Goal: Use online tool/utility: Utilize a website feature to perform a specific function

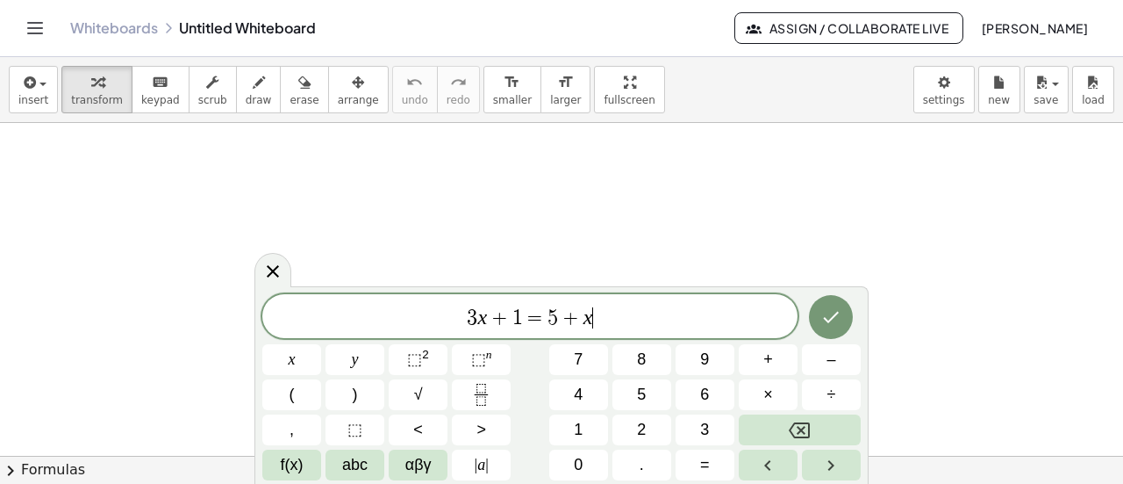
click at [588, 327] on var "x" at bounding box center [589, 316] width 10 height 23
click at [569, 319] on span "+" at bounding box center [570, 317] width 25 height 21
click at [552, 319] on span "5" at bounding box center [553, 317] width 11 height 21
click at [494, 324] on span "+" at bounding box center [499, 317] width 25 height 21
click at [836, 319] on icon "Done" at bounding box center [831, 316] width 21 height 21
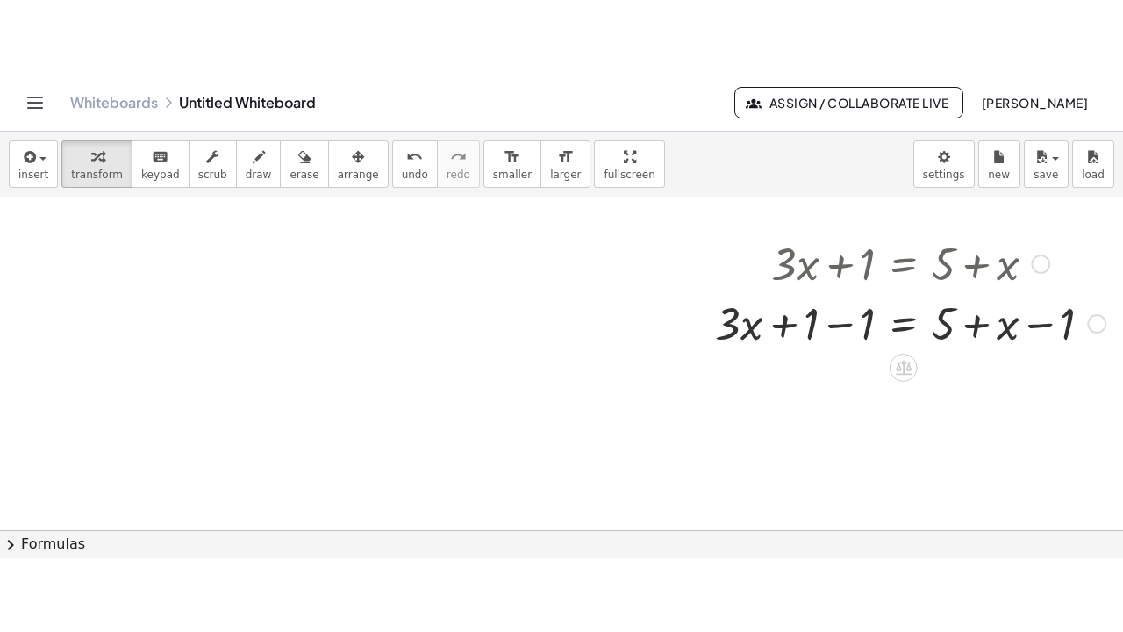
scroll to position [240, 293]
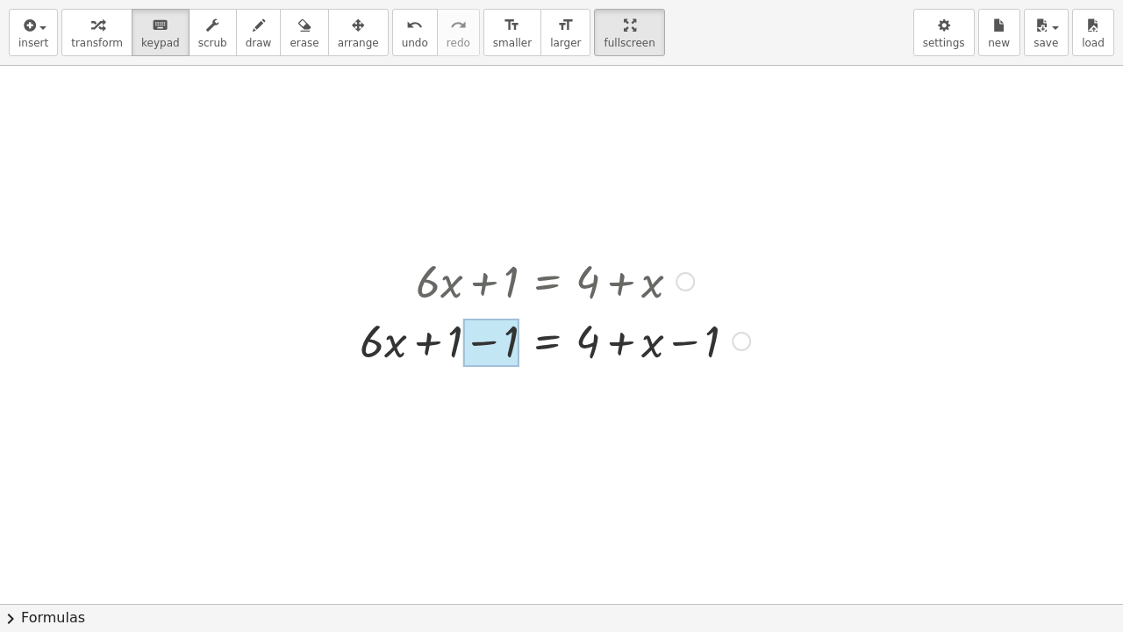
click at [703, 353] on div at bounding box center [555, 340] width 408 height 60
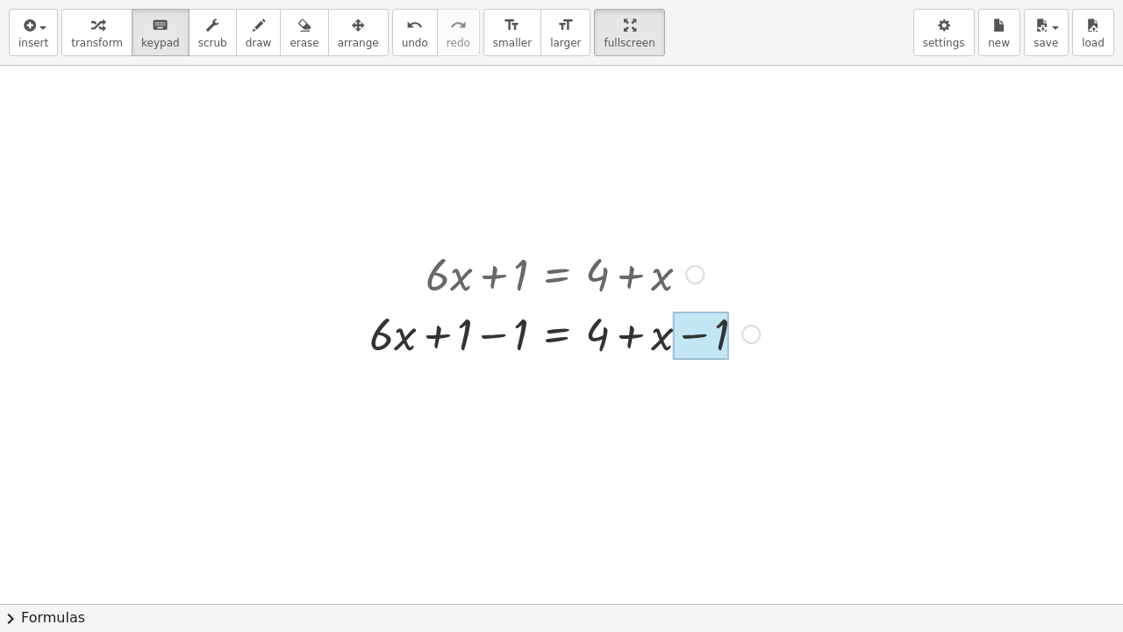
scroll to position [247, 282]
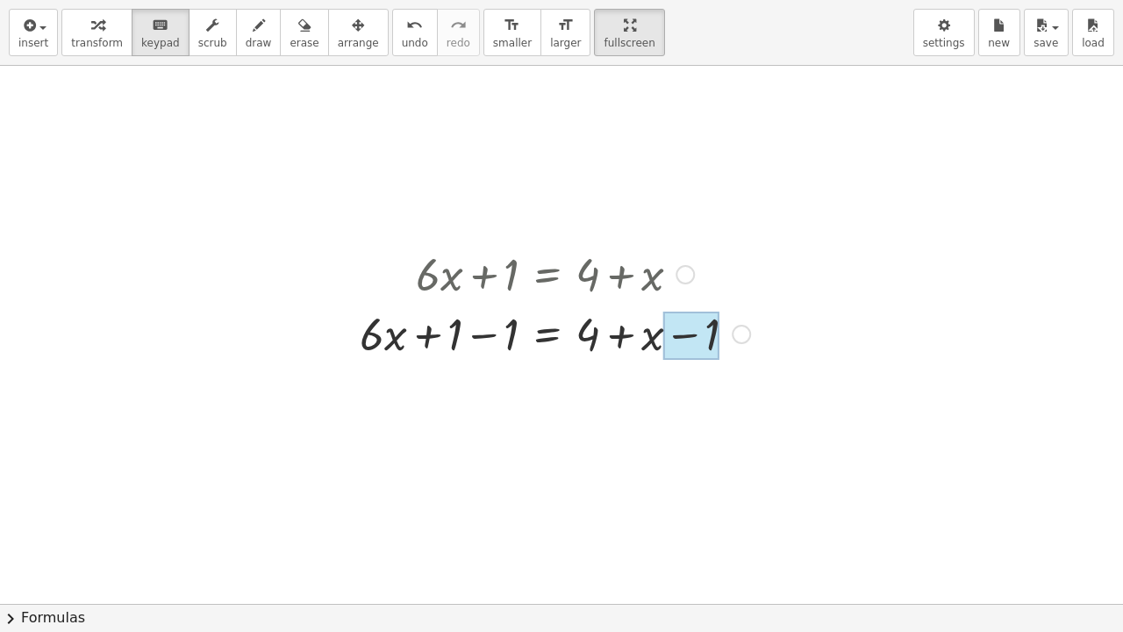
click at [619, 344] on div at bounding box center [555, 333] width 408 height 60
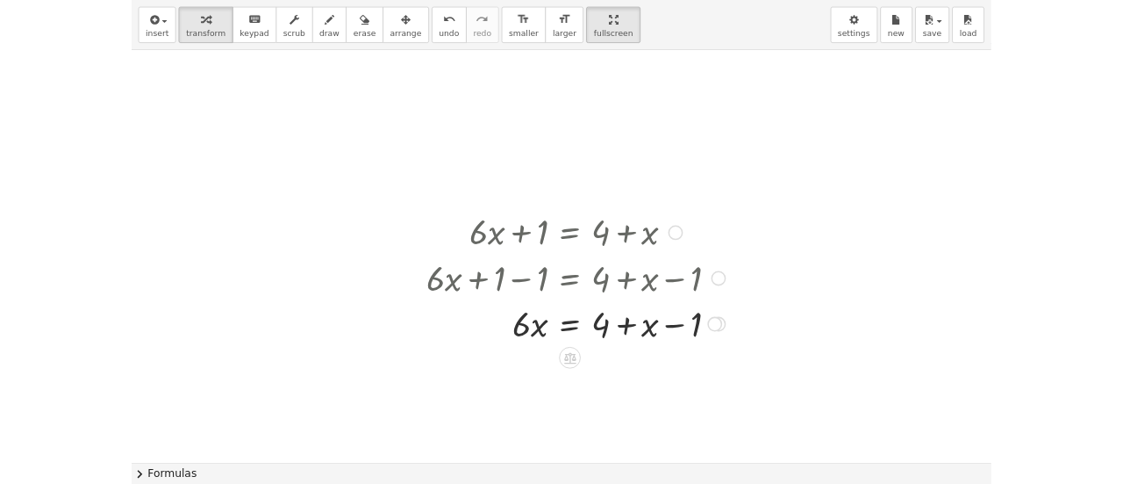
scroll to position [212, 249]
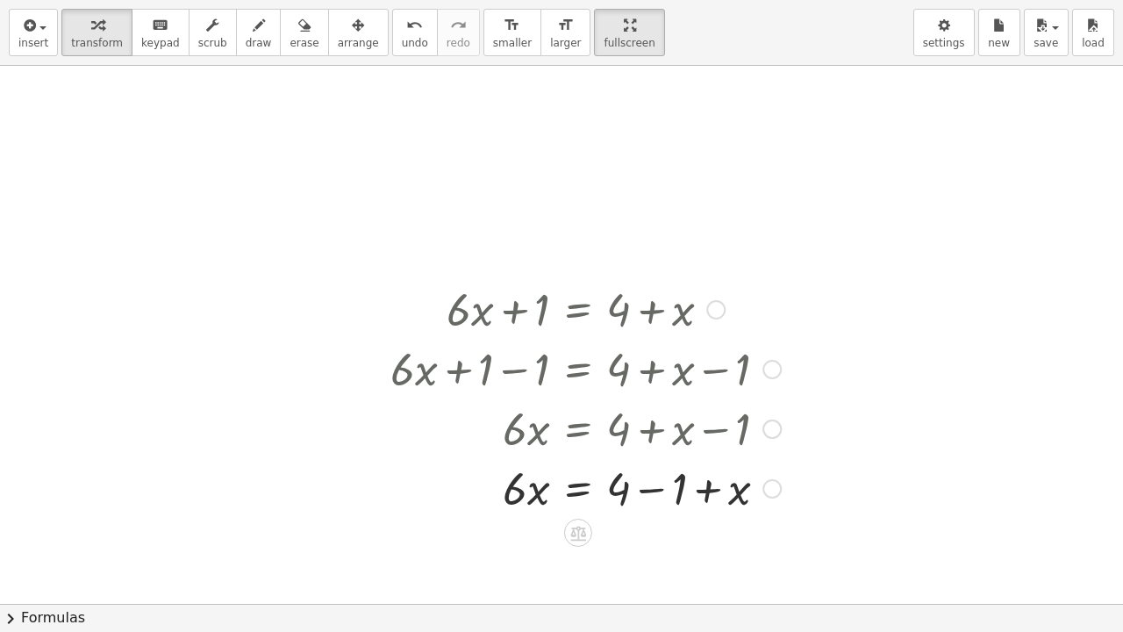
click at [642, 439] on div at bounding box center [586, 428] width 408 height 60
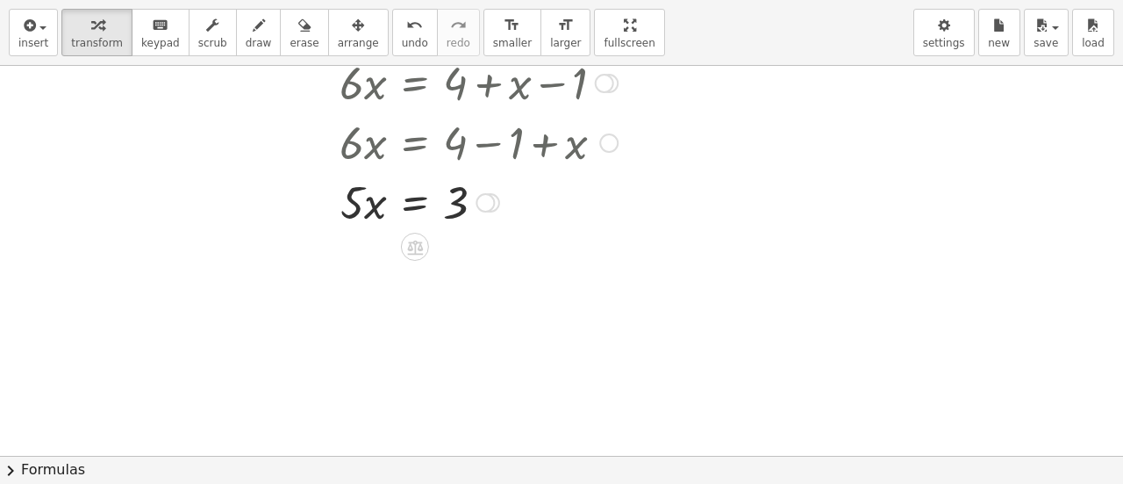
scroll to position [537, 253]
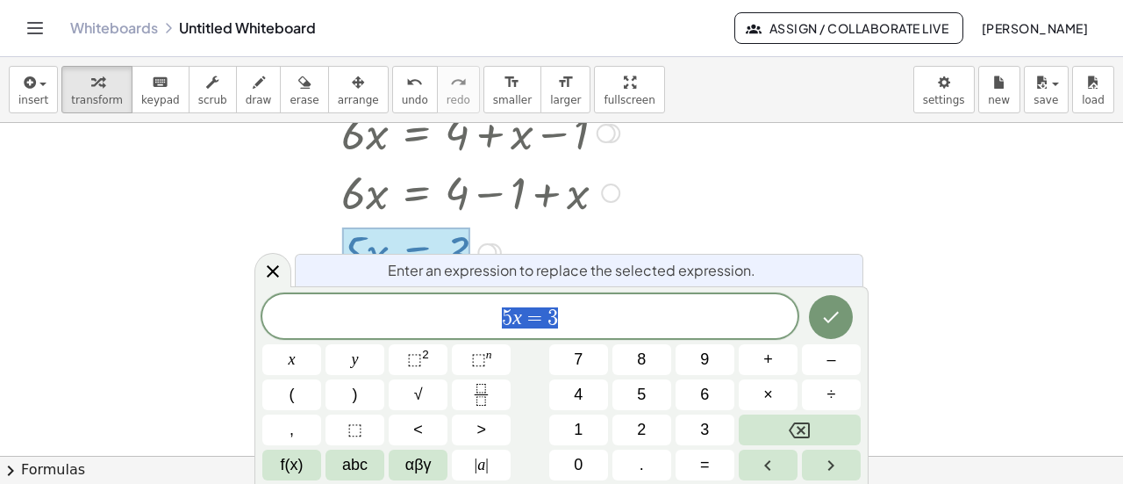
click at [835, 330] on button "Done" at bounding box center [831, 317] width 44 height 44
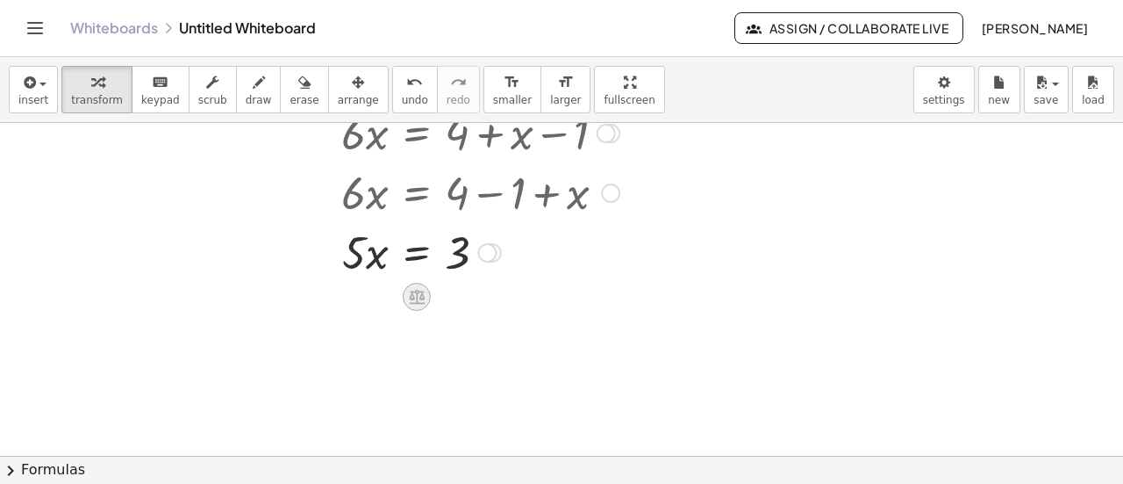
click at [412, 295] on icon at bounding box center [417, 297] width 16 height 15
click at [452, 301] on span "÷" at bounding box center [452, 296] width 10 height 25
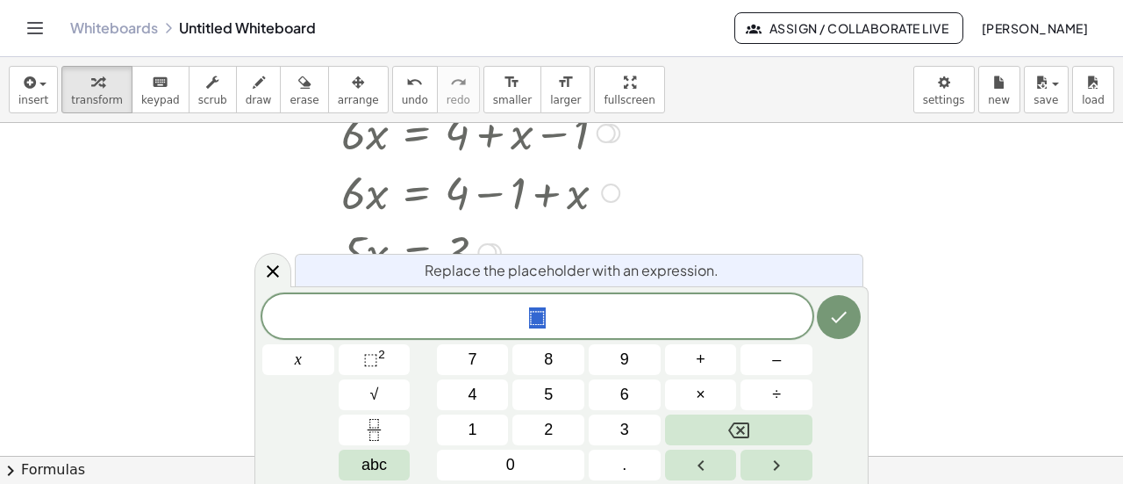
click at [553, 391] on span "5" at bounding box center [548, 395] width 9 height 24
click at [850, 317] on button "Done" at bounding box center [839, 317] width 44 height 44
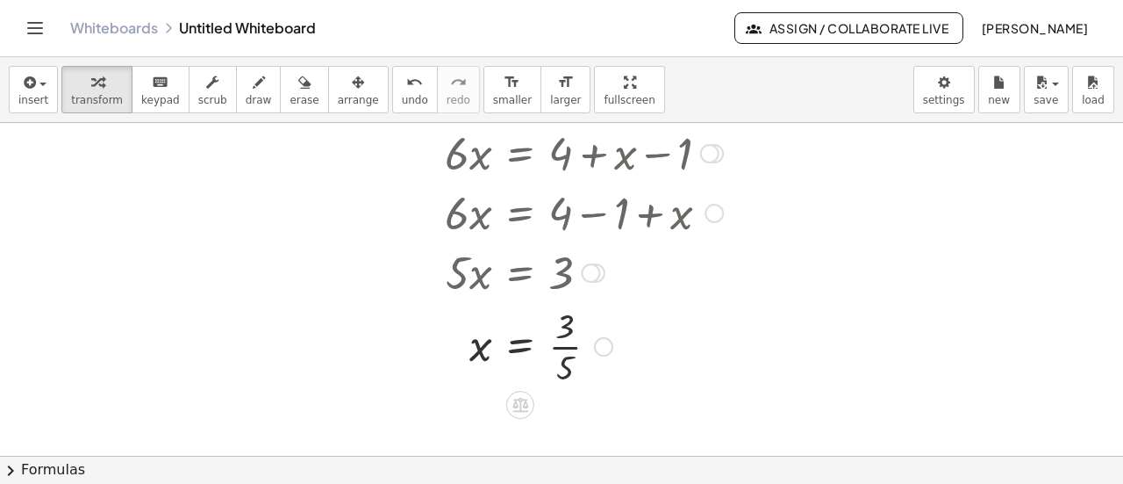
scroll to position [522, 147]
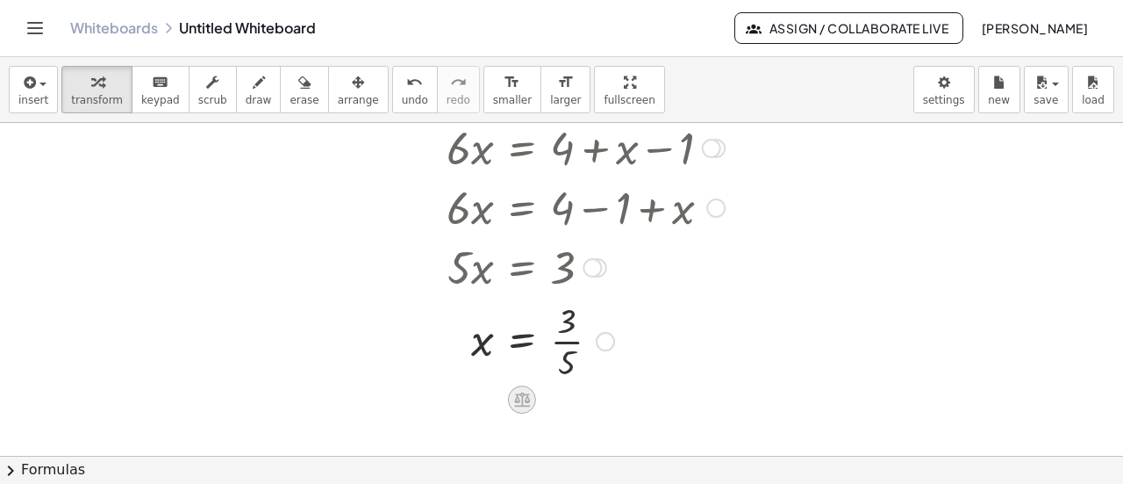
click at [516, 404] on icon at bounding box center [522, 399] width 16 height 15
click at [560, 395] on span "÷" at bounding box center [557, 399] width 10 height 25
click at [520, 405] on icon at bounding box center [522, 399] width 16 height 15
click at [590, 405] on icon at bounding box center [592, 399] width 16 height 16
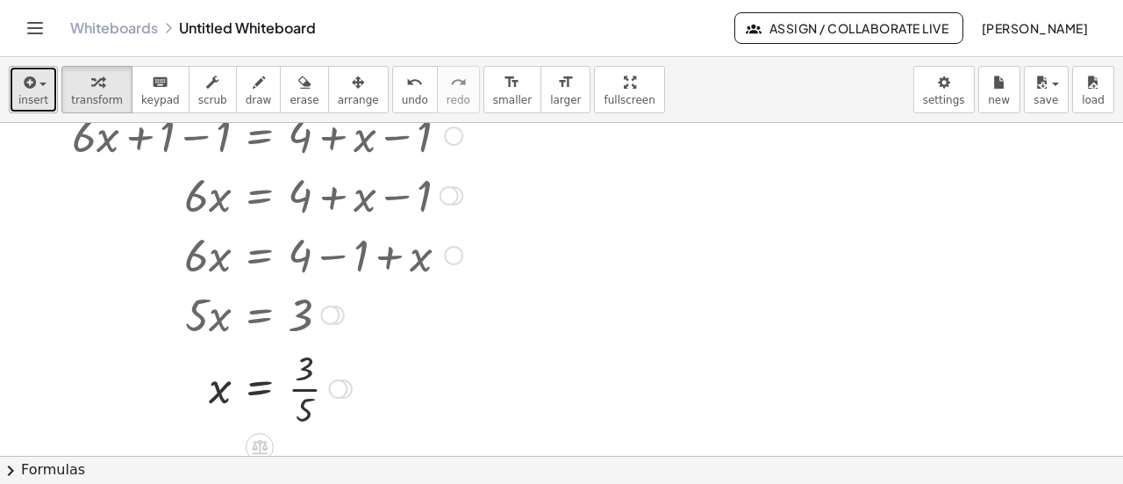
click at [20, 88] on icon "button" at bounding box center [28, 82] width 16 height 21
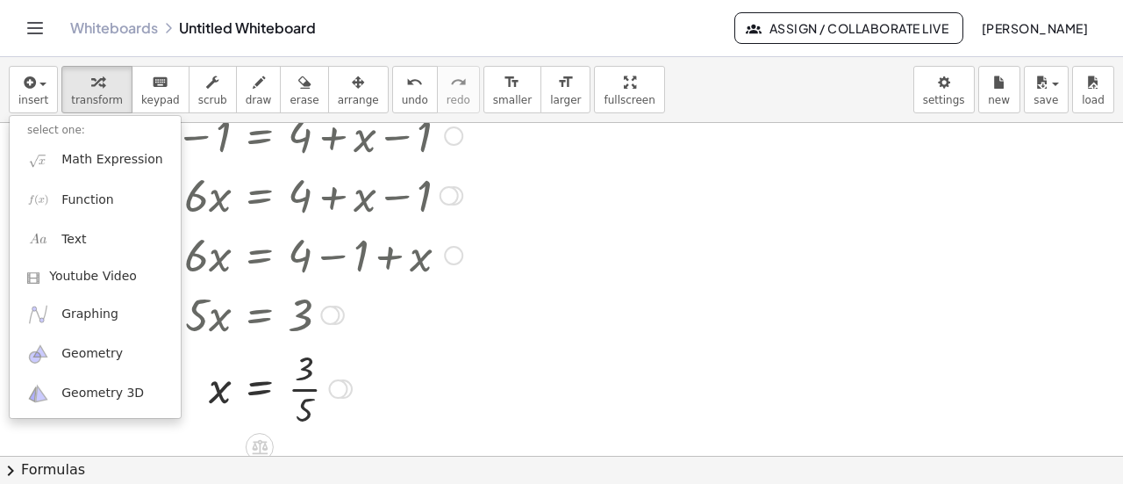
click at [444, 226] on div at bounding box center [267, 254] width 408 height 60
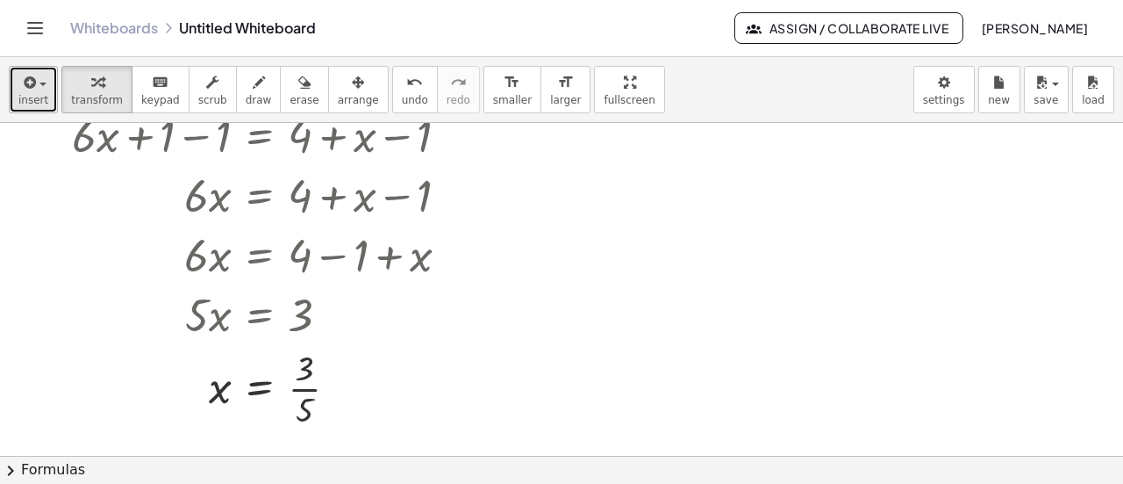
click at [32, 88] on icon "button" at bounding box center [28, 82] width 16 height 21
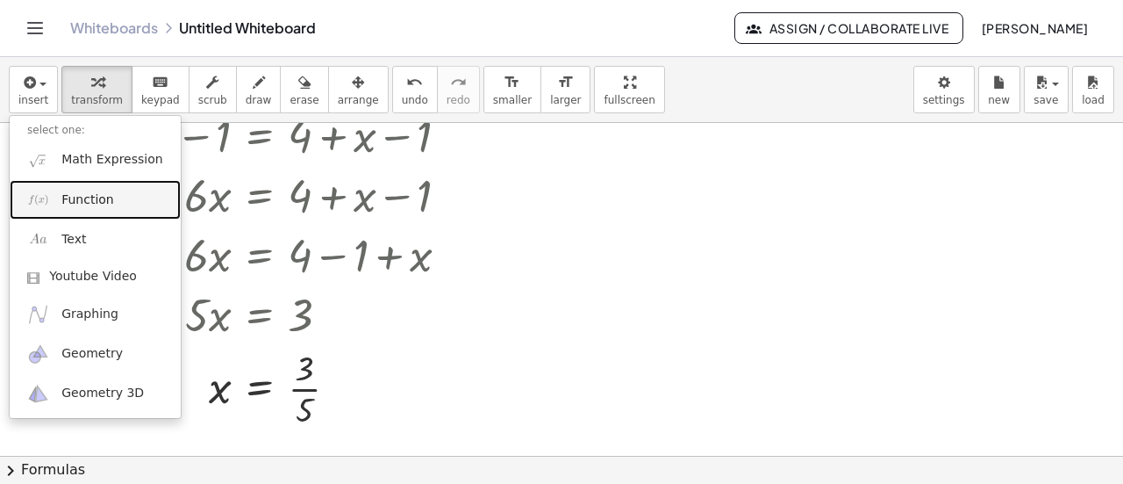
click at [82, 200] on span "Function" at bounding box center [87, 200] width 53 height 18
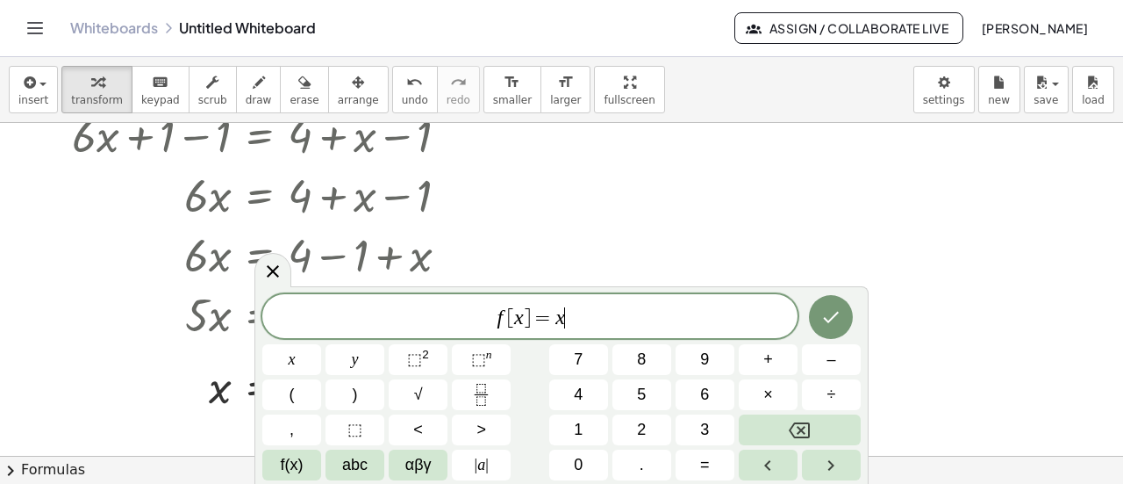
click at [719, 326] on span "f [ x ] = x ​" at bounding box center [529, 317] width 535 height 25
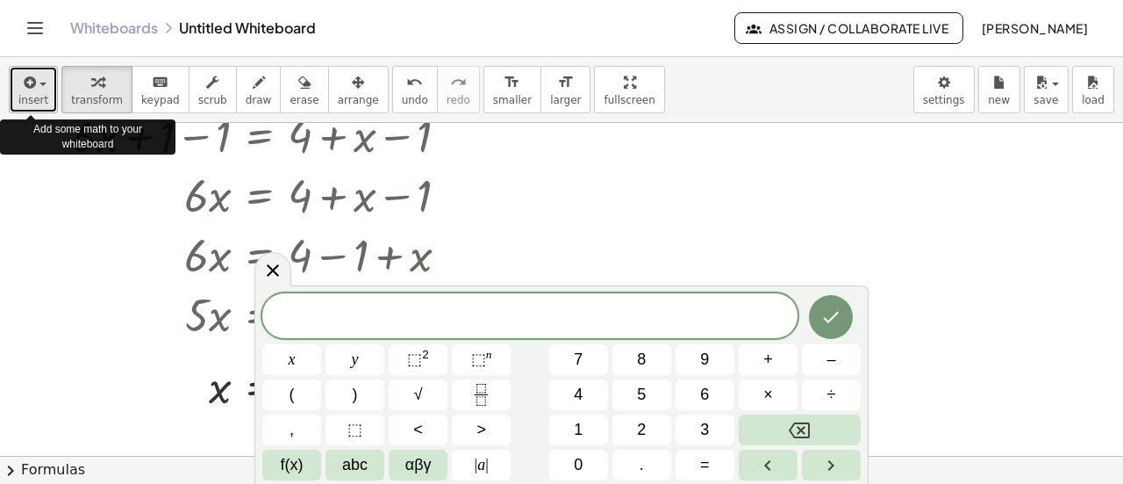
click at [34, 94] on span "insert" at bounding box center [33, 100] width 30 height 12
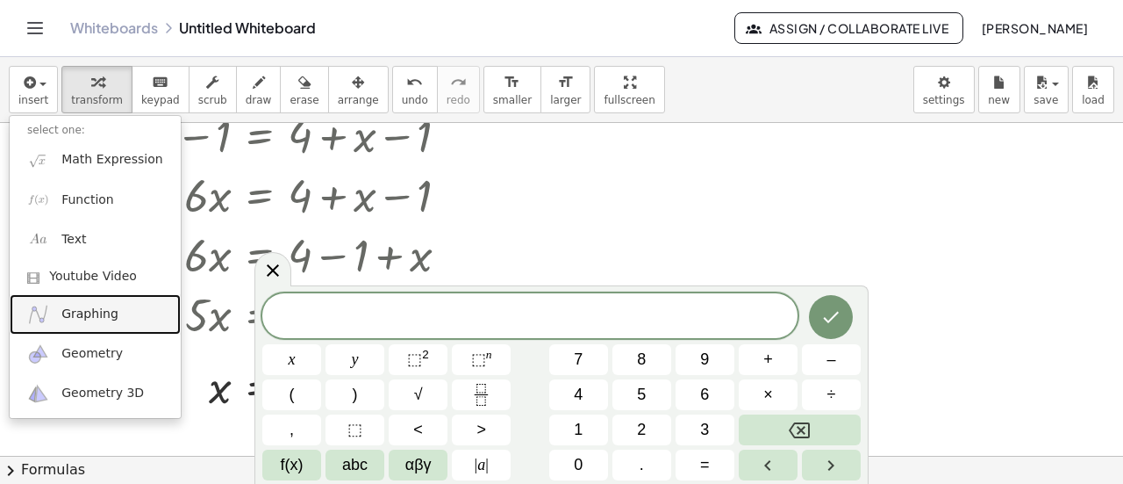
click at [71, 307] on span "Graphing" at bounding box center [89, 314] width 57 height 18
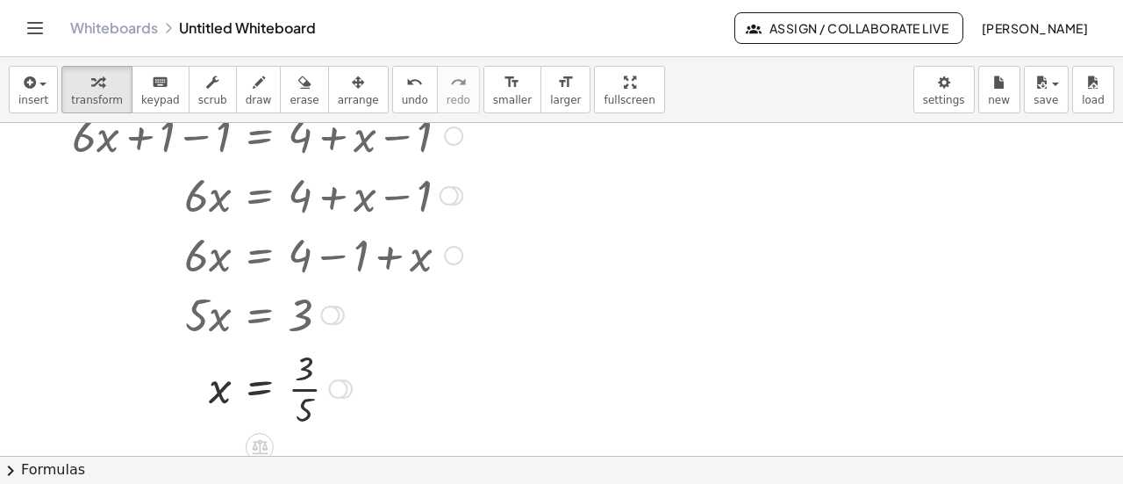
click at [359, 241] on div at bounding box center [267, 254] width 408 height 60
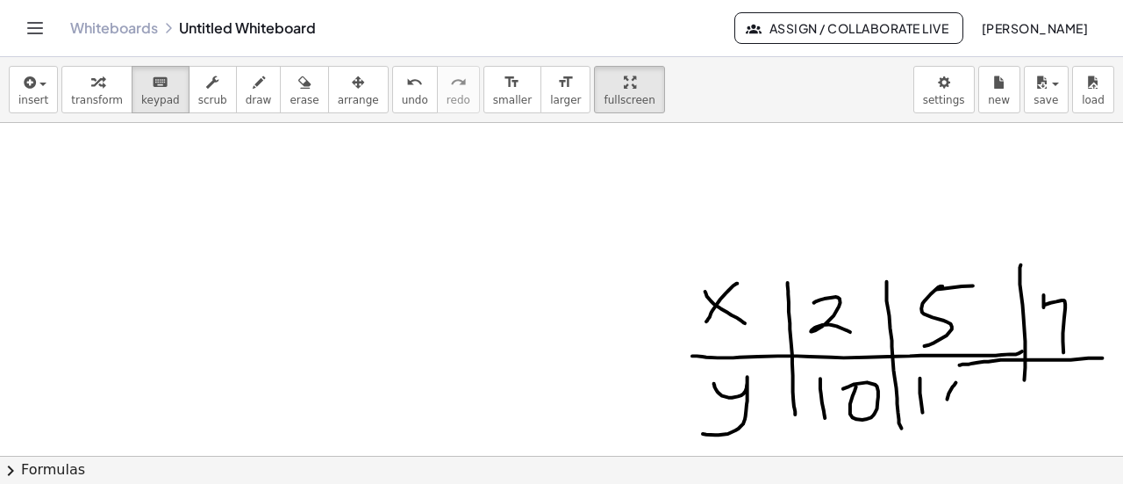
scroll to position [392, 0]
click at [0, 75] on div "insert select one: Math Expression Function Text Youtube Video Graphing Geometr…" at bounding box center [561, 90] width 1123 height 66
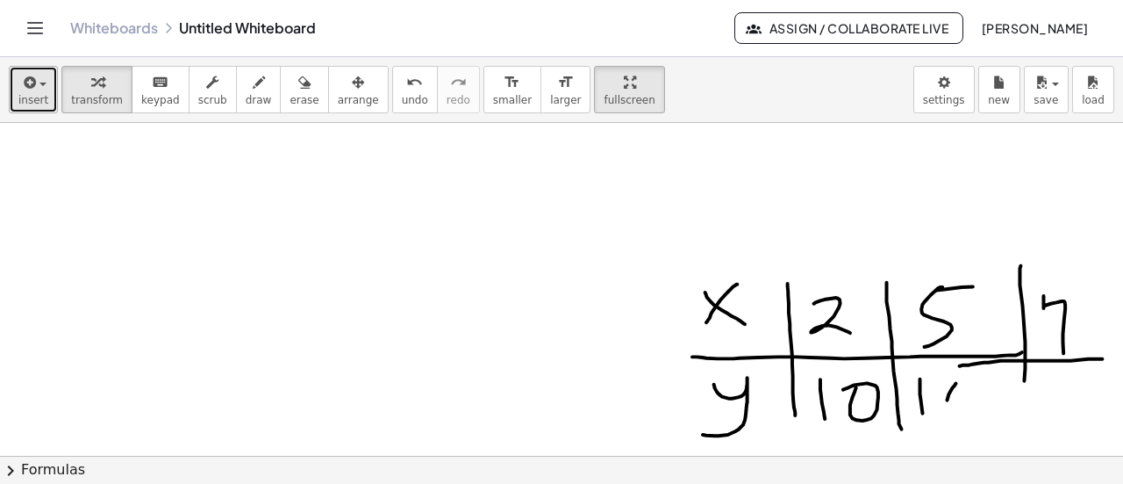
click at [30, 100] on span "insert" at bounding box center [33, 100] width 30 height 12
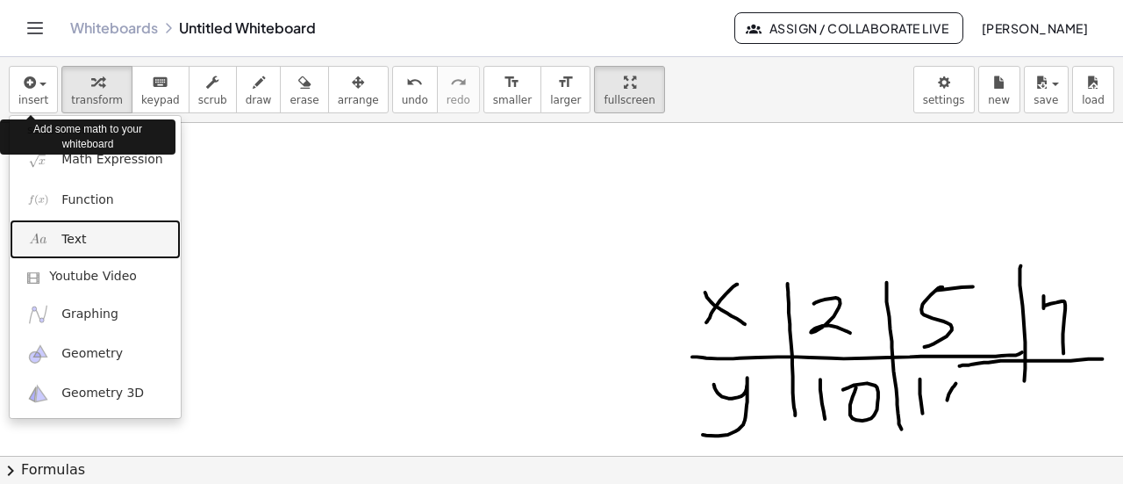
click at [58, 245] on link "Text" at bounding box center [95, 238] width 171 height 39
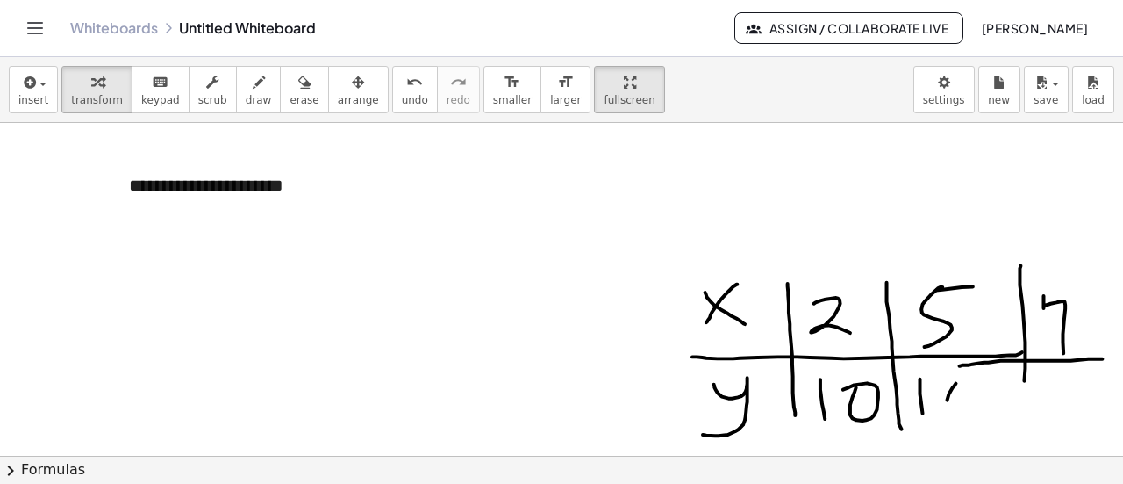
click at [419, 273] on div at bounding box center [701, 399] width 1403 height 1337
